Goal: Find specific page/section: Find specific page/section

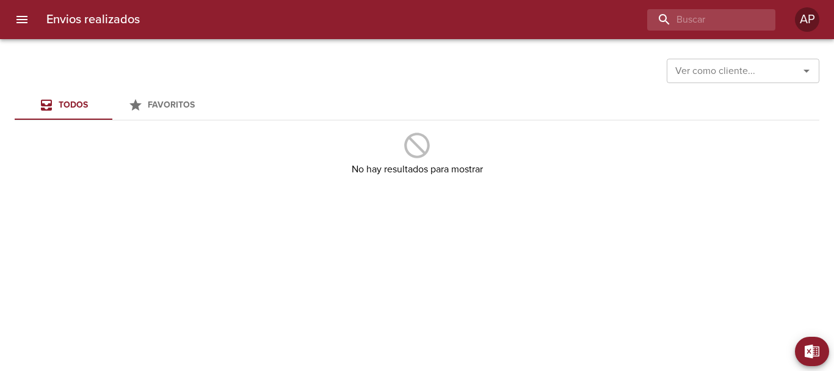
click at [10, 16] on div at bounding box center [6, 185] width 12 height 371
click at [16, 23] on icon "menu" at bounding box center [22, 19] width 15 height 15
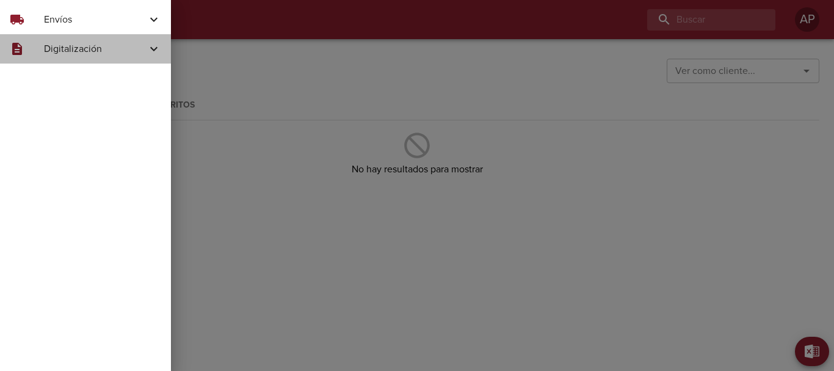
click at [57, 41] on div "description Digitalización" at bounding box center [85, 48] width 171 height 29
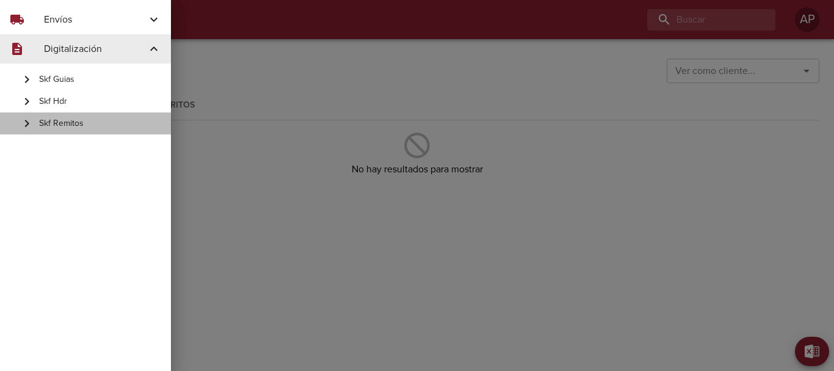
drag, startPoint x: 83, startPoint y: 120, endPoint x: 98, endPoint y: 121, distance: 14.7
click at [84, 121] on span "Skf Remitos" at bounding box center [100, 123] width 122 height 12
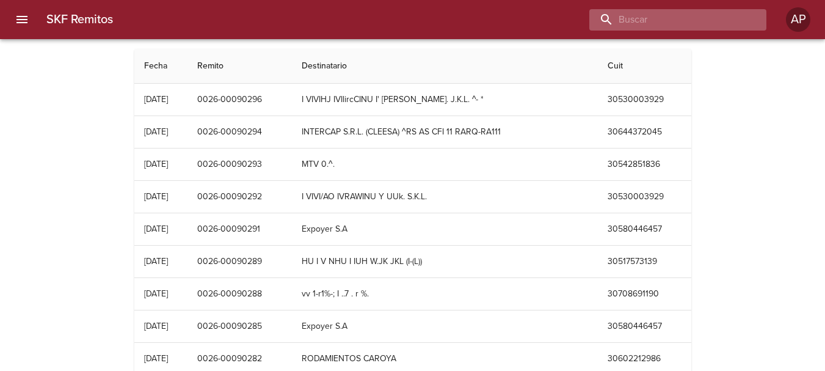
click at [717, 18] on input "buscar" at bounding box center [667, 19] width 156 height 21
paste input "0026-00082376"
type input "0026-00082376"
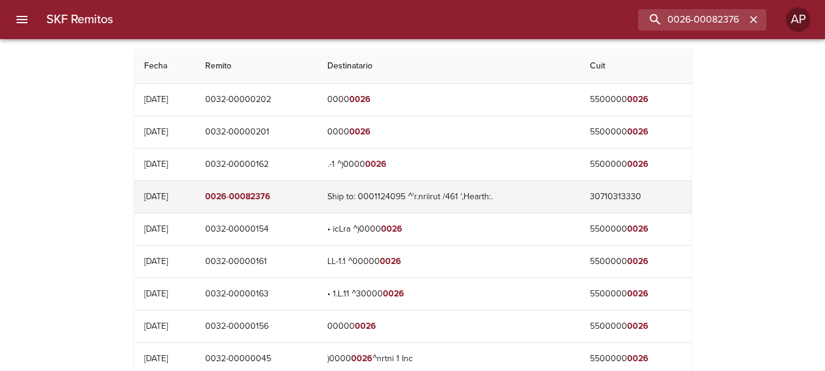
click at [308, 193] on td "0026 - 00082376" at bounding box center [256, 197] width 122 height 32
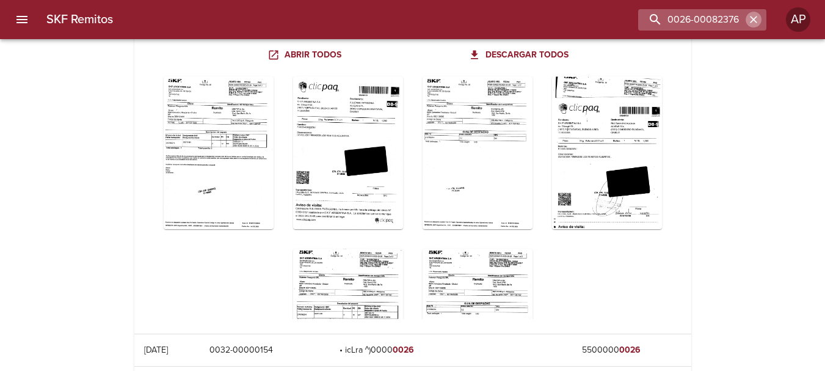
click at [756, 21] on icon "button" at bounding box center [753, 19] width 7 height 7
